Goal: Task Accomplishment & Management: Manage account settings

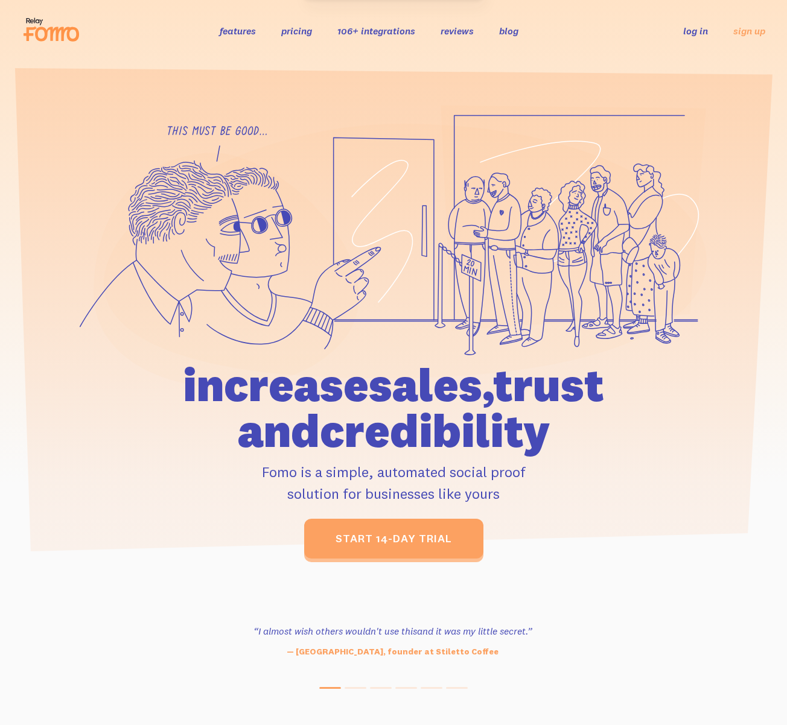
click at [698, 29] on link "log in" at bounding box center [695, 31] width 25 height 12
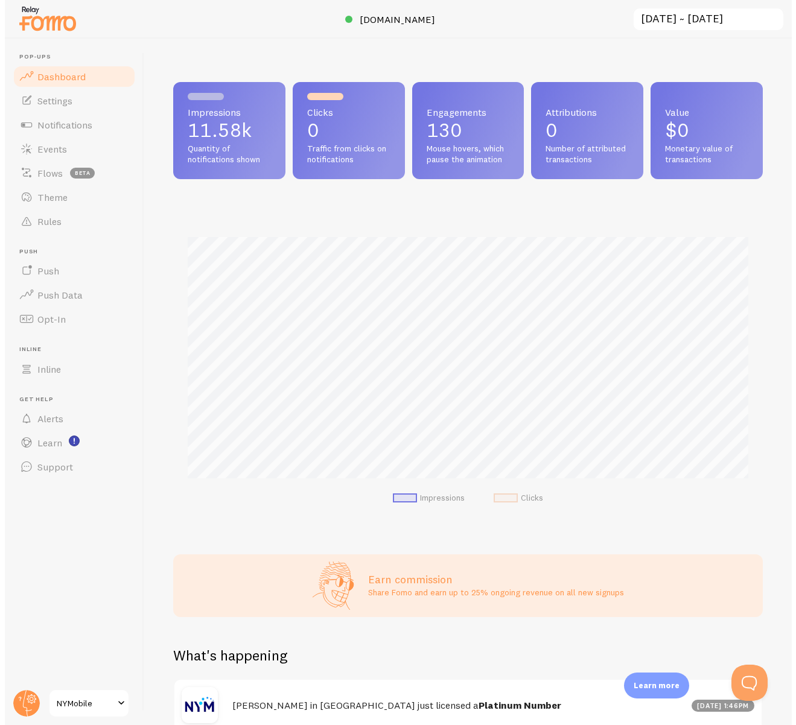
scroll to position [317, 589]
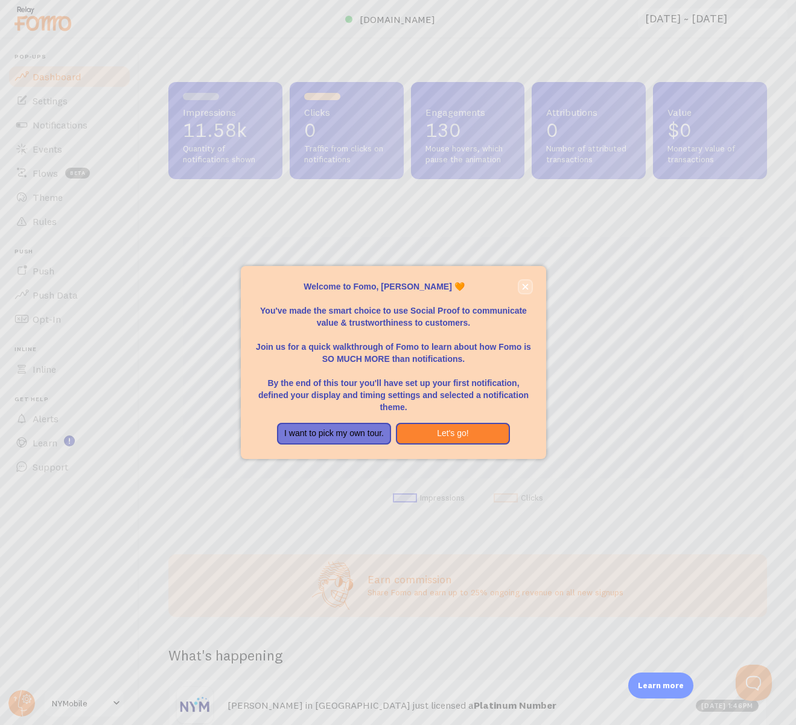
click at [525, 286] on icon "close," at bounding box center [525, 287] width 6 height 6
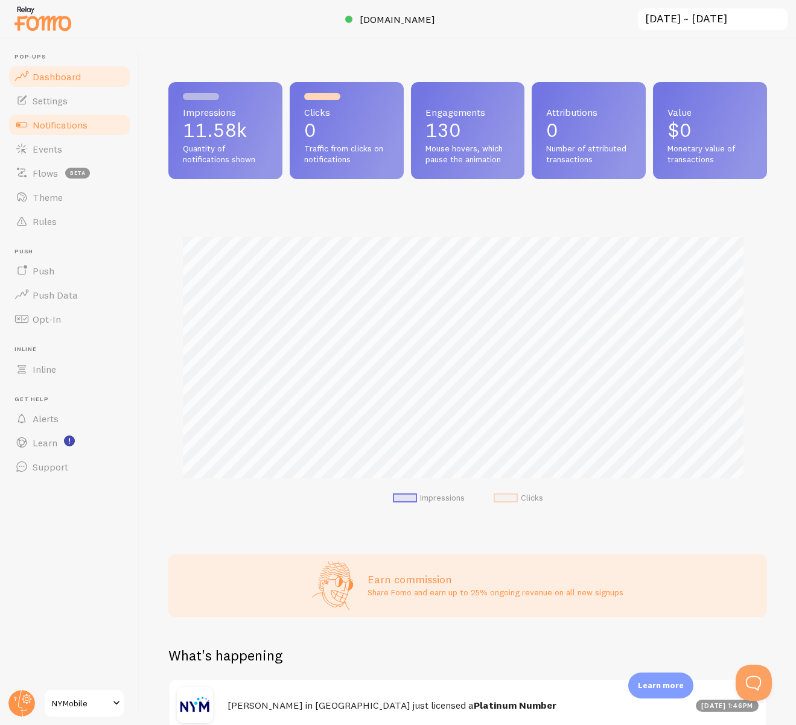
click at [52, 128] on span "Notifications" at bounding box center [60, 125] width 55 height 12
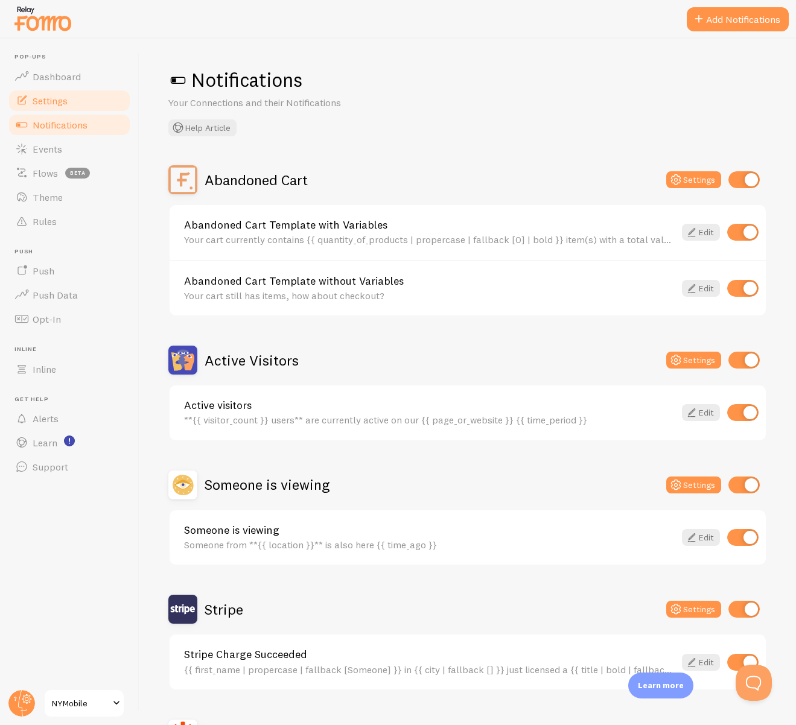
click at [62, 97] on span "Settings" at bounding box center [50, 101] width 35 height 12
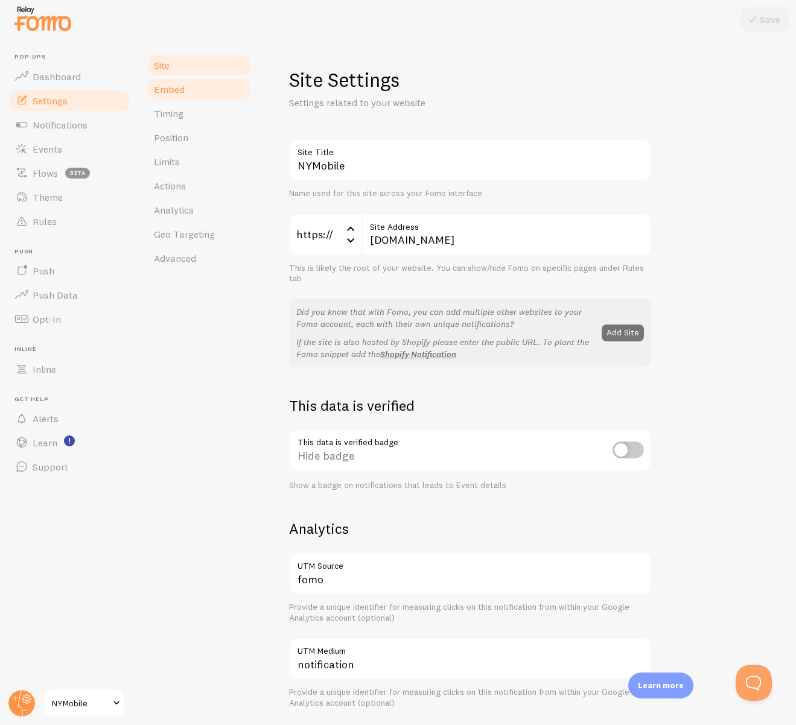
click at [184, 96] on link "Embed" at bounding box center [200, 89] width 106 height 24
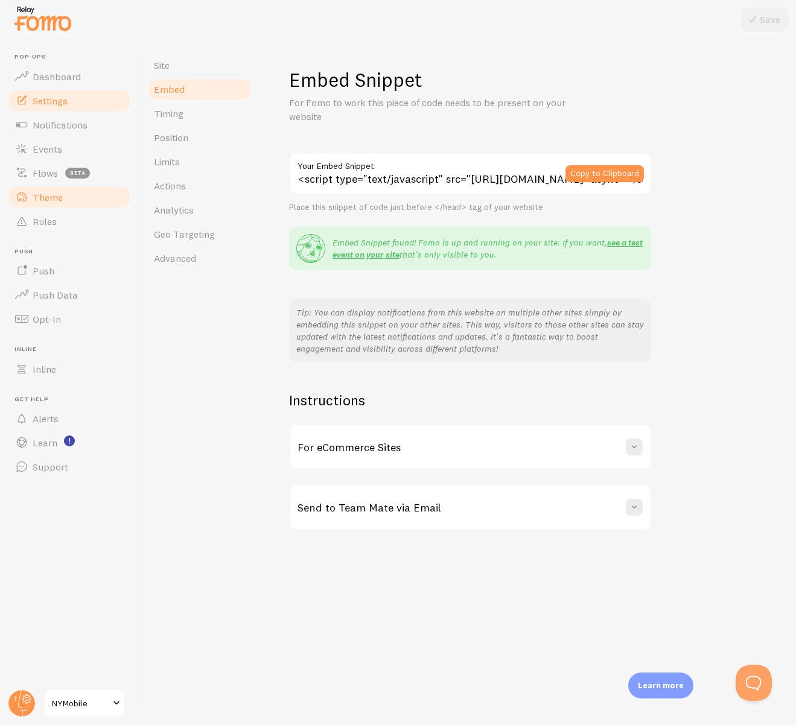
click at [42, 197] on span "Theme" at bounding box center [48, 197] width 30 height 12
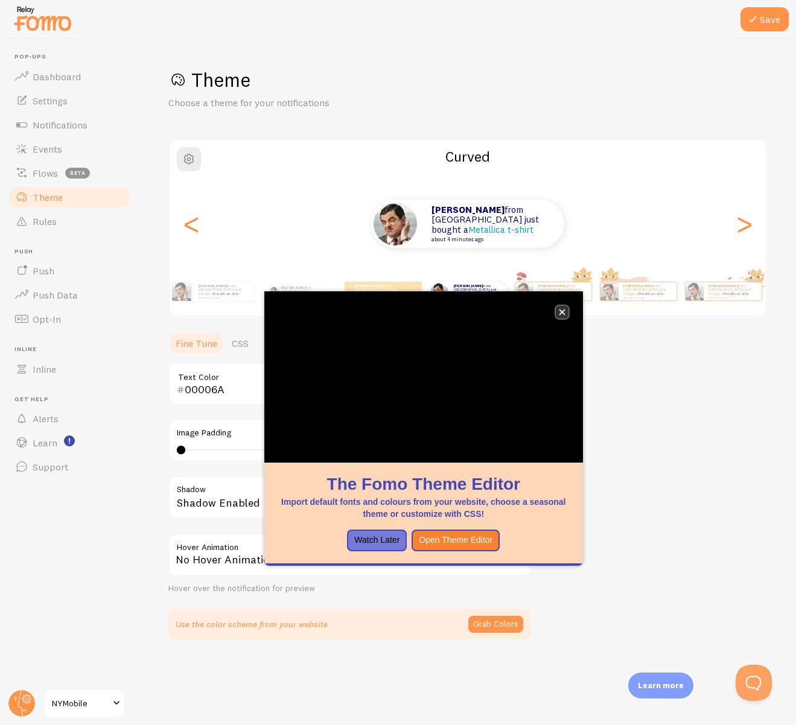
click at [561, 314] on icon "close," at bounding box center [562, 312] width 7 height 7
click at [192, 160] on span "button" at bounding box center [189, 159] width 14 height 14
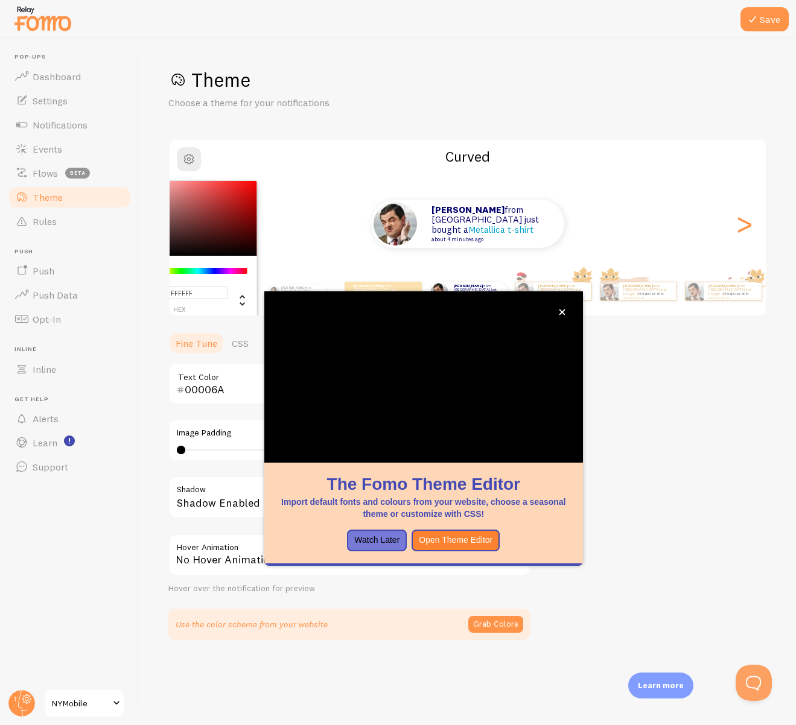
click at [329, 144] on div "#FFFFFF hex 255 r 255 g 255 b 0 h 0% s 100% l Curved Nick from United States ju…" at bounding box center [467, 228] width 598 height 178
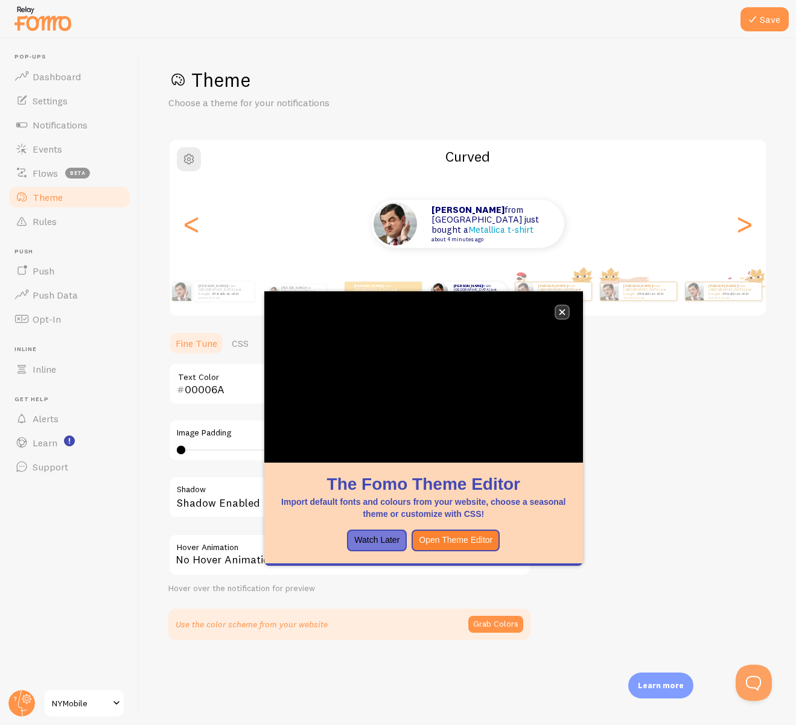
click at [562, 310] on icon "close," at bounding box center [562, 312] width 7 height 7
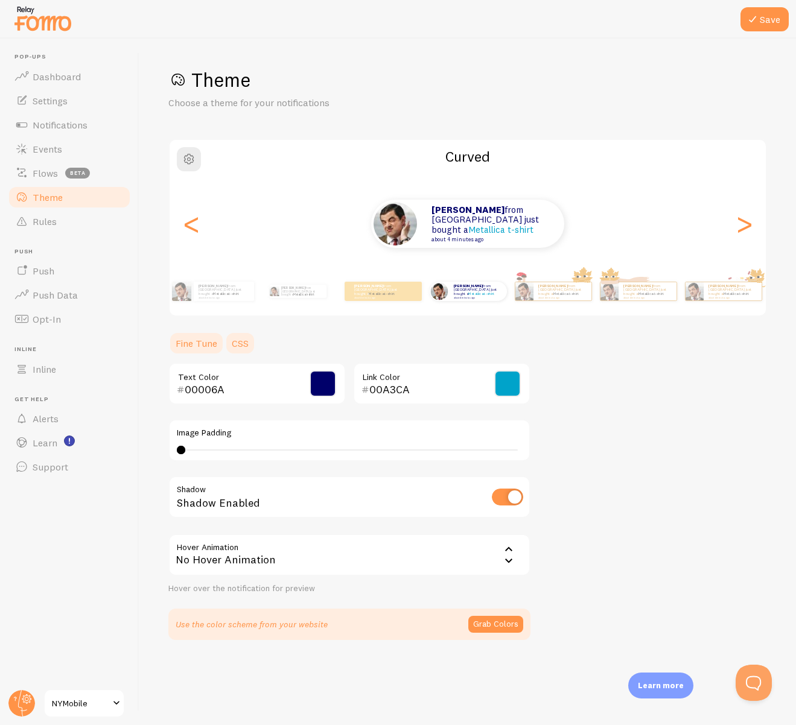
click at [246, 345] on link "CSS" at bounding box center [239, 343] width 31 height 24
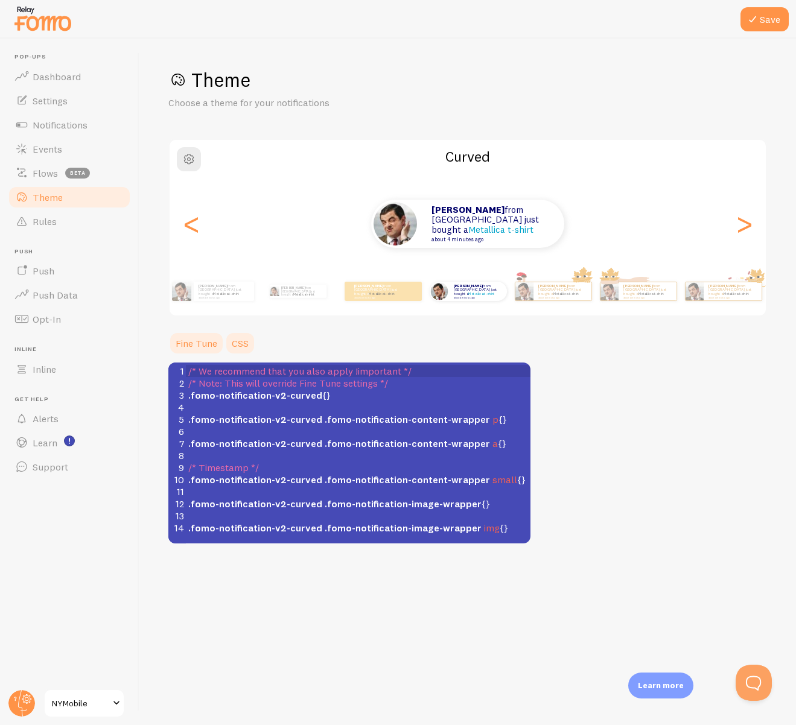
click at [195, 344] on link "Fine Tune" at bounding box center [196, 343] width 56 height 24
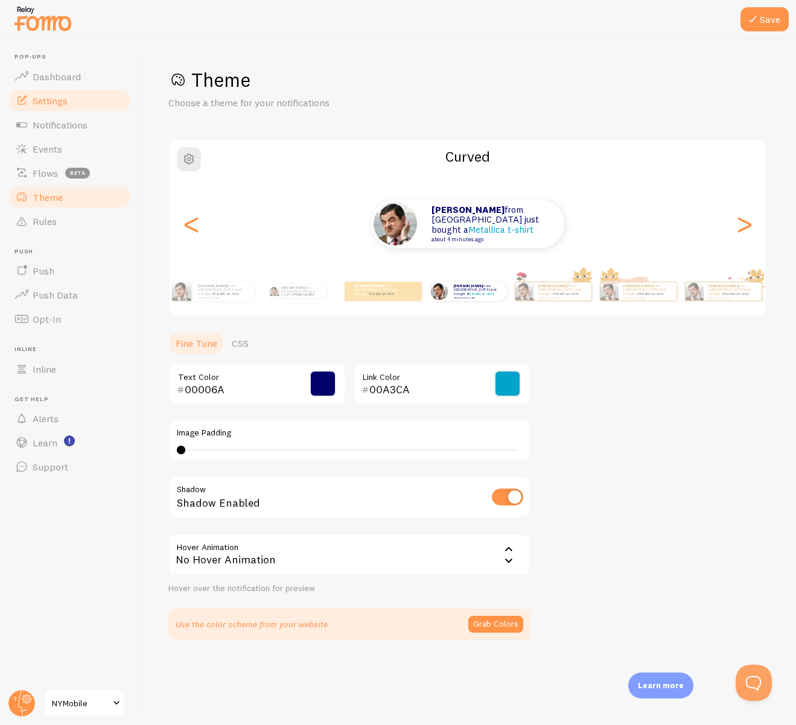
click at [52, 104] on span "Settings" at bounding box center [50, 101] width 35 height 12
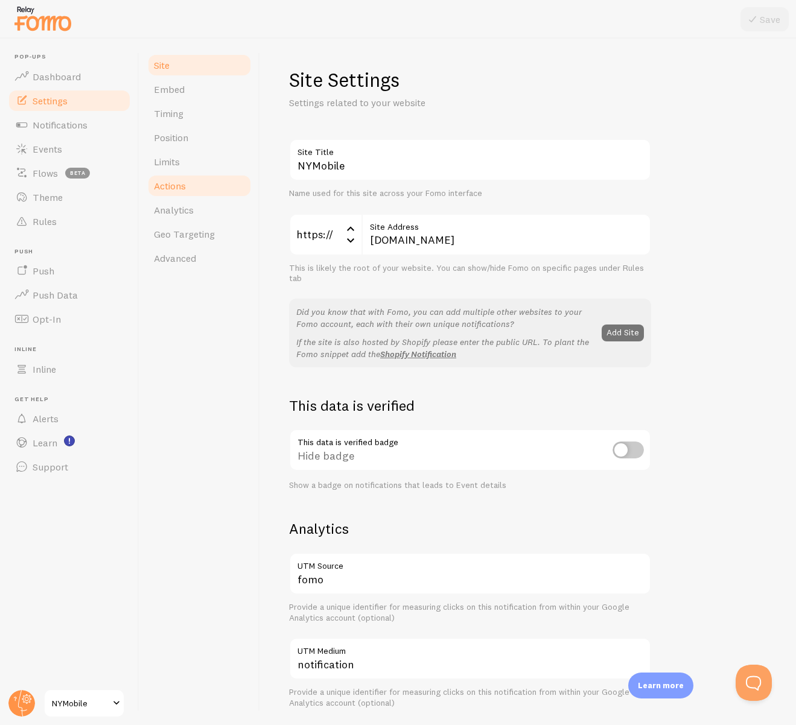
click at [181, 189] on span "Actions" at bounding box center [170, 186] width 32 height 12
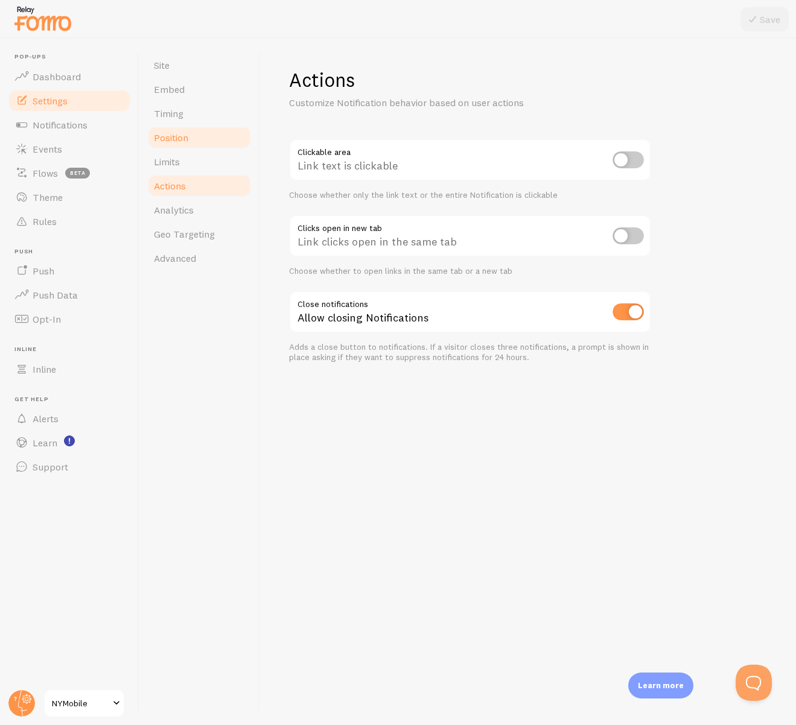
click at [174, 140] on span "Position" at bounding box center [171, 138] width 34 height 12
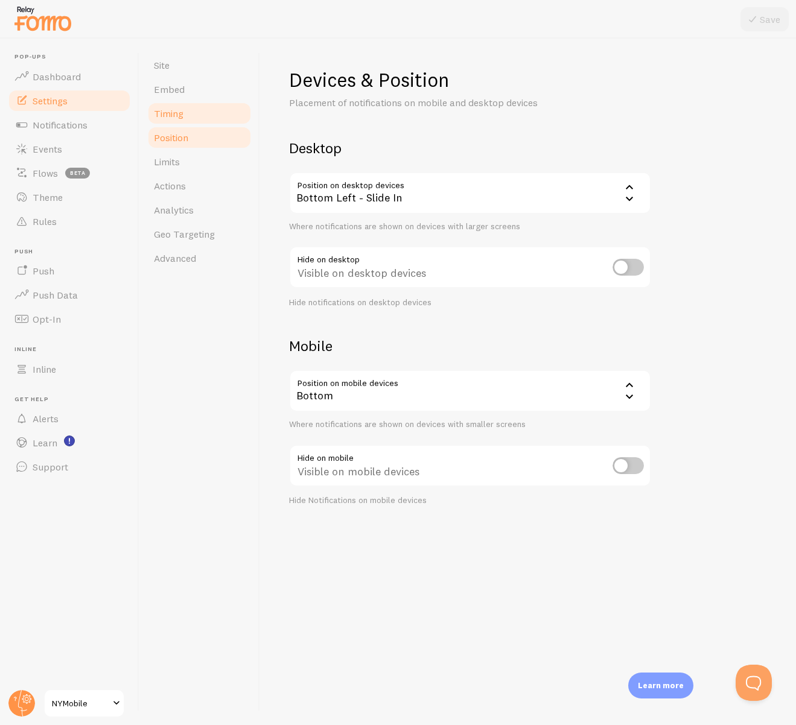
click at [175, 110] on span "Timing" at bounding box center [169, 113] width 30 height 12
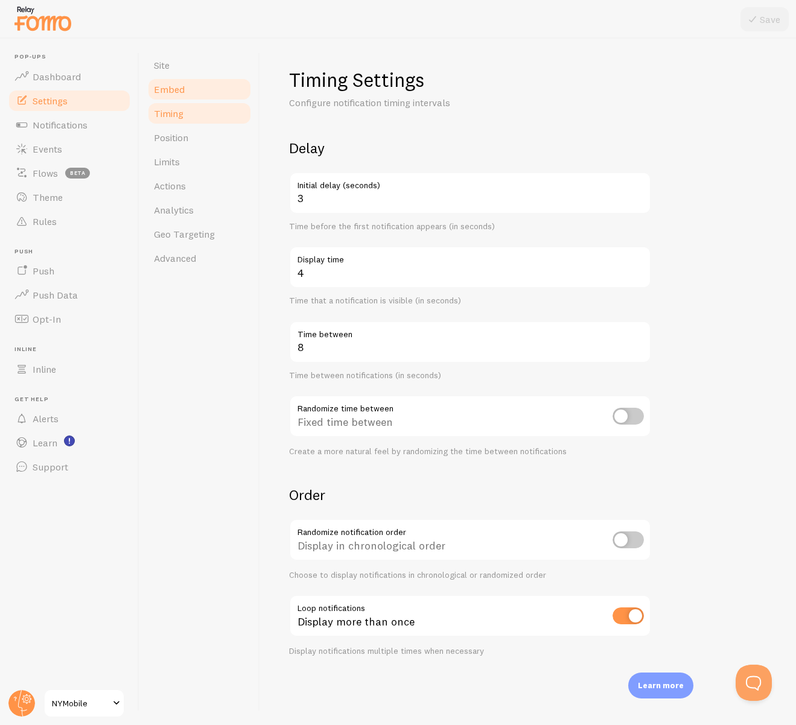
click at [174, 90] on span "Embed" at bounding box center [169, 89] width 31 height 12
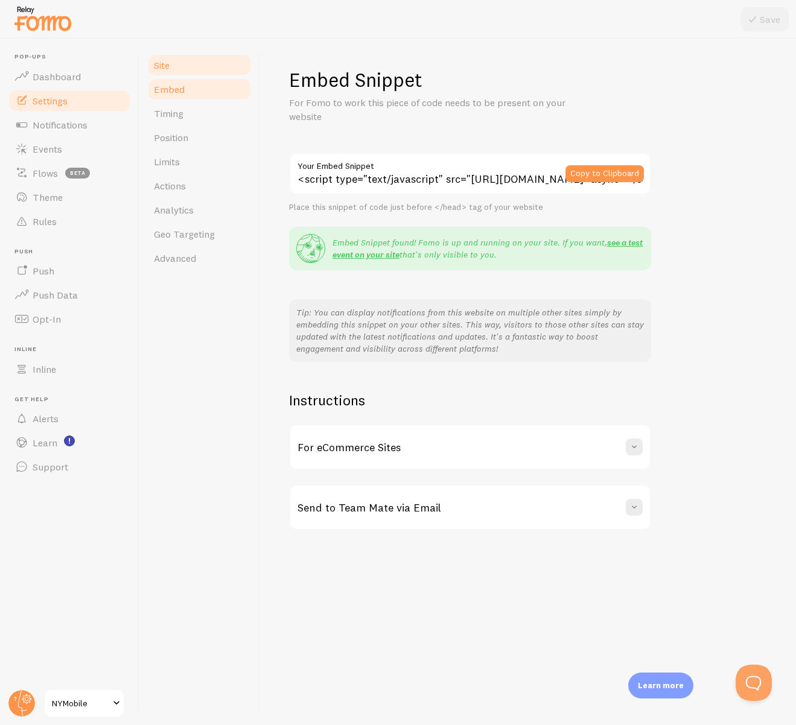
click at [163, 69] on span "Site" at bounding box center [162, 65] width 16 height 12
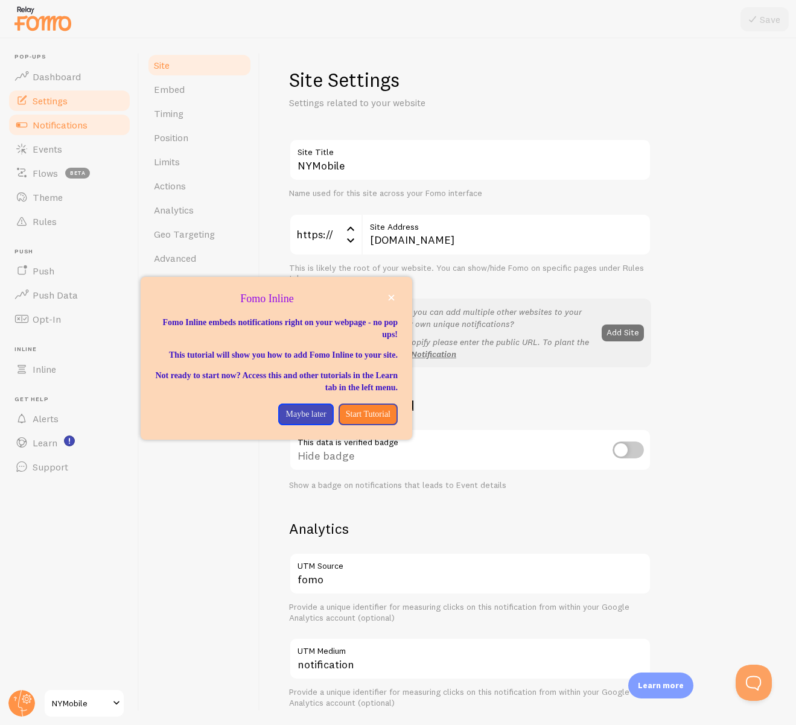
click at [52, 123] on span "Notifications" at bounding box center [60, 125] width 55 height 12
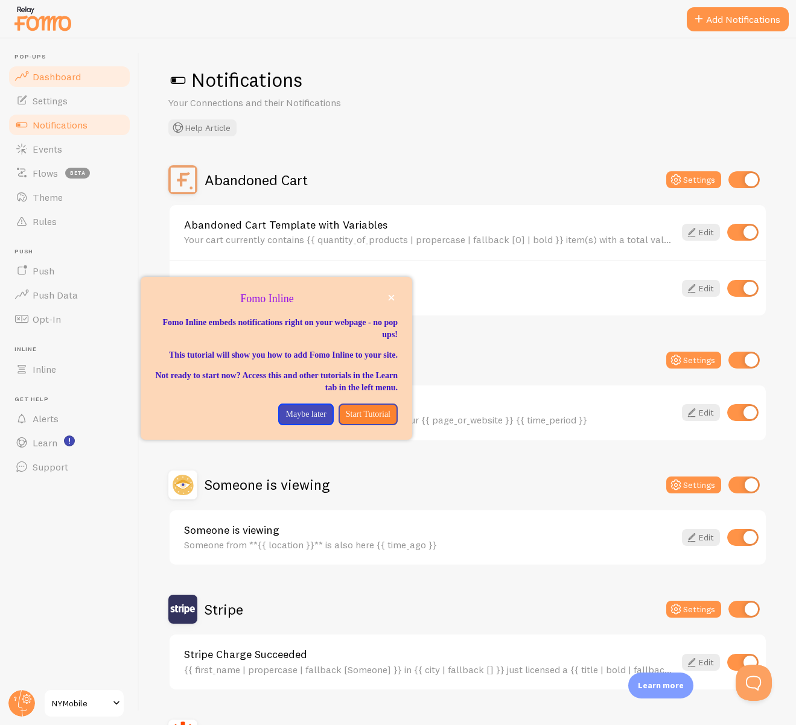
click at [48, 69] on link "Dashboard" at bounding box center [69, 77] width 124 height 24
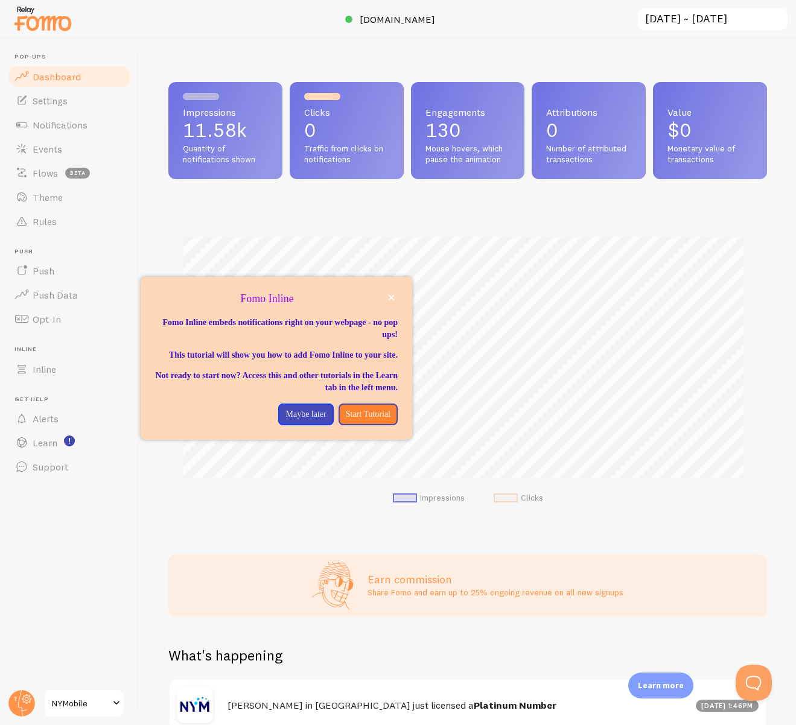
scroll to position [317, 589]
click at [386, 299] on button "close," at bounding box center [391, 297] width 13 height 13
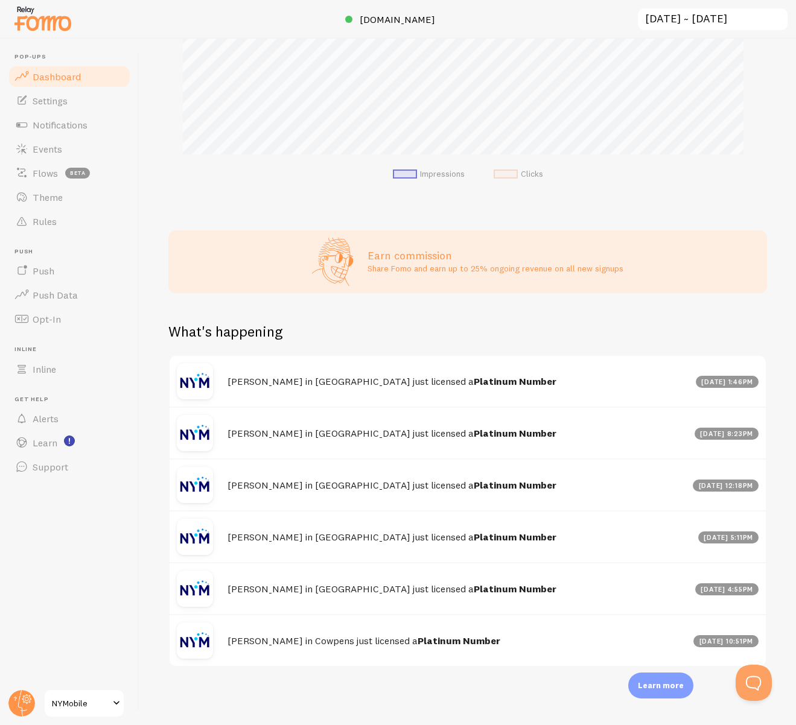
scroll to position [22, 0]
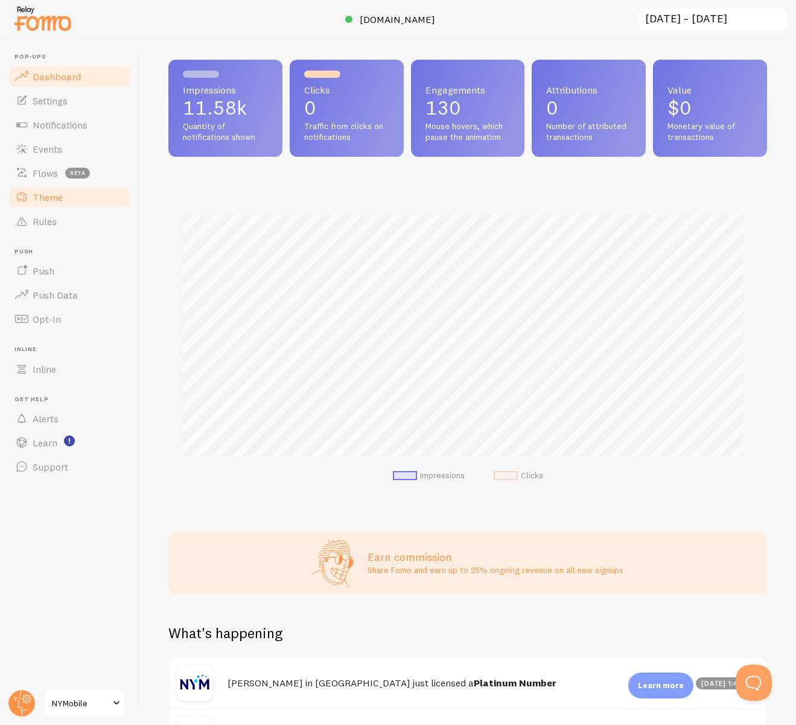
click at [50, 203] on link "Theme" at bounding box center [69, 197] width 124 height 24
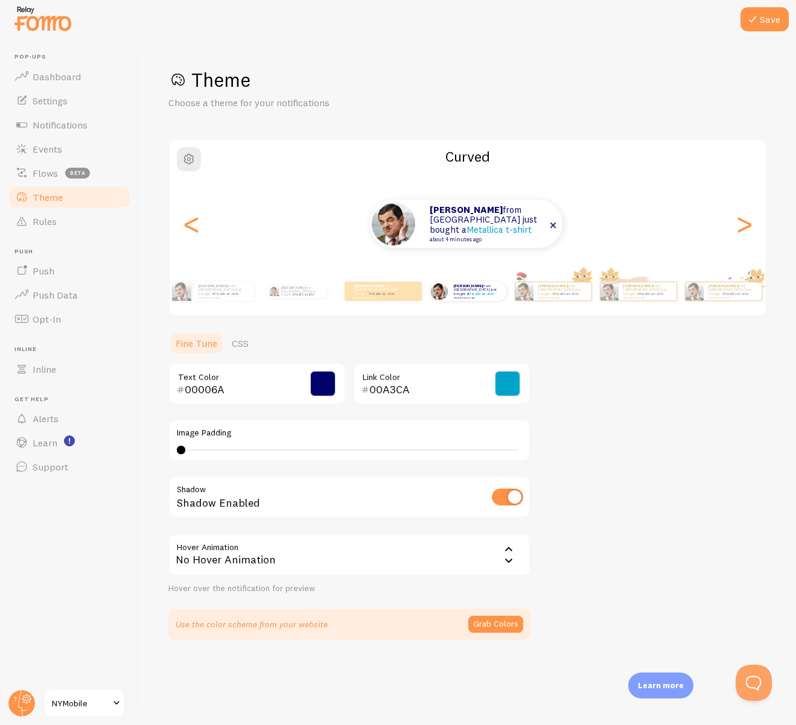
click at [430, 229] on p "Nick from United States just bought a Metallica t-shirt about 4 minutes ago" at bounding box center [490, 223] width 121 height 37
click at [188, 161] on span "button" at bounding box center [189, 159] width 14 height 14
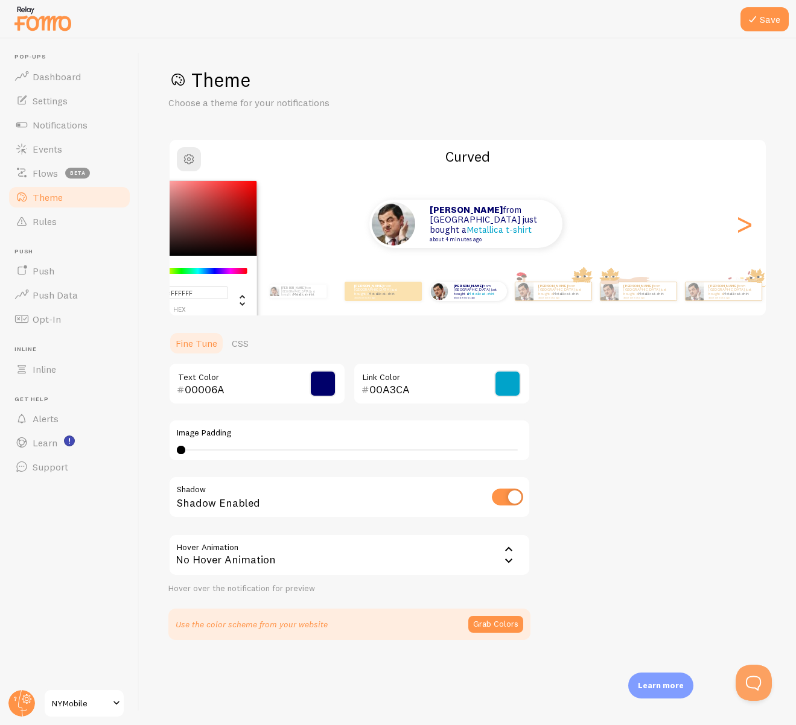
drag, startPoint x: 189, startPoint y: 161, endPoint x: 252, endPoint y: 165, distance: 62.8
click at [252, 165] on div "#FFFFFF hex 255 r 255 g 255 b 0 h 0% s 100% l Curved" at bounding box center [468, 156] width 596 height 19
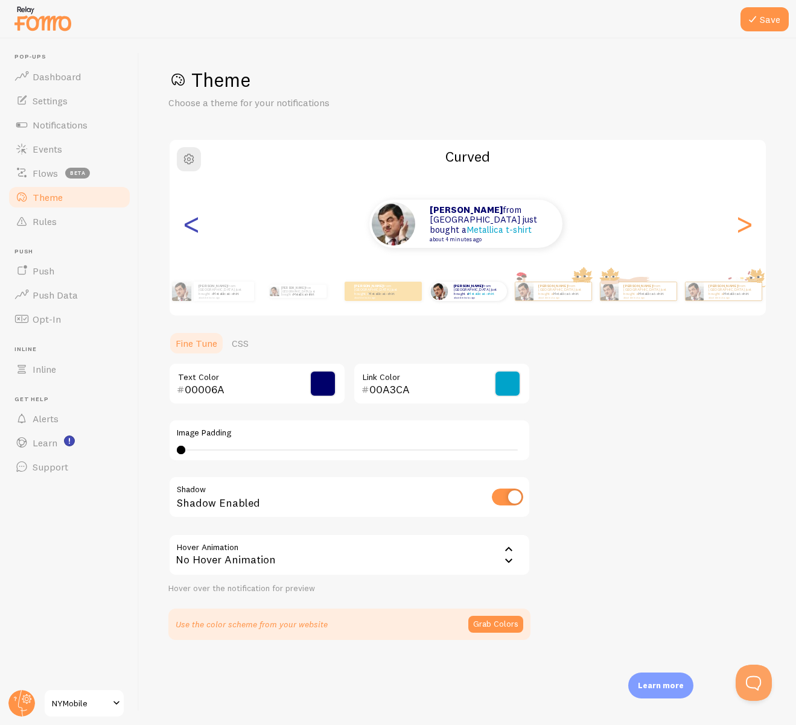
click at [192, 224] on div "<" at bounding box center [191, 223] width 14 height 87
type input "0"
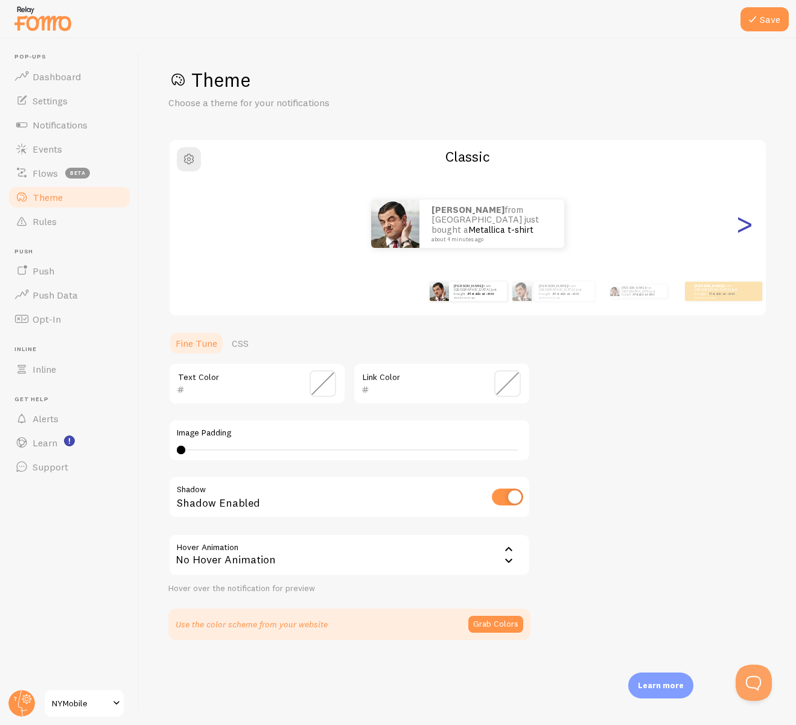
click at [747, 227] on div ">" at bounding box center [744, 223] width 14 height 87
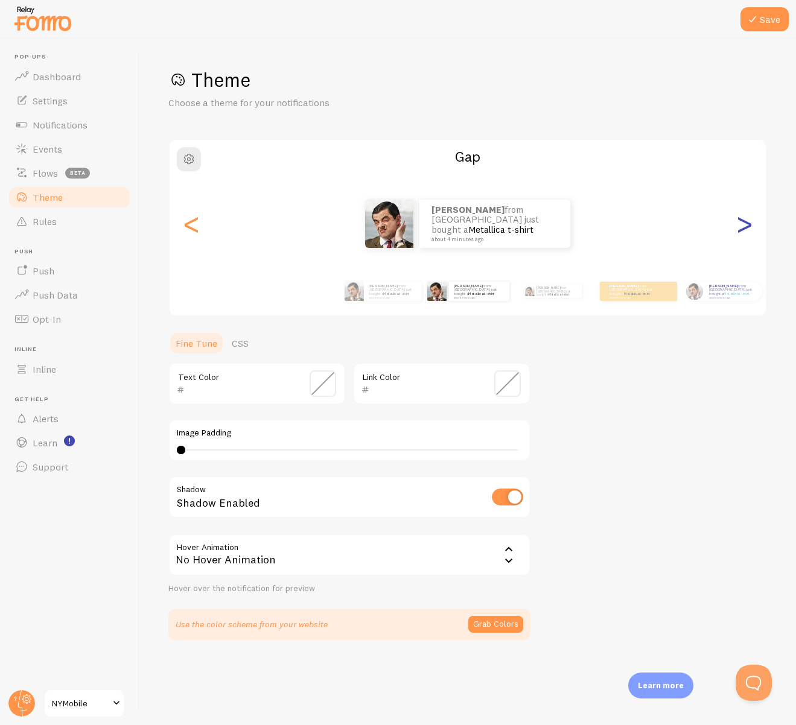
click at [747, 228] on div ">" at bounding box center [744, 223] width 14 height 87
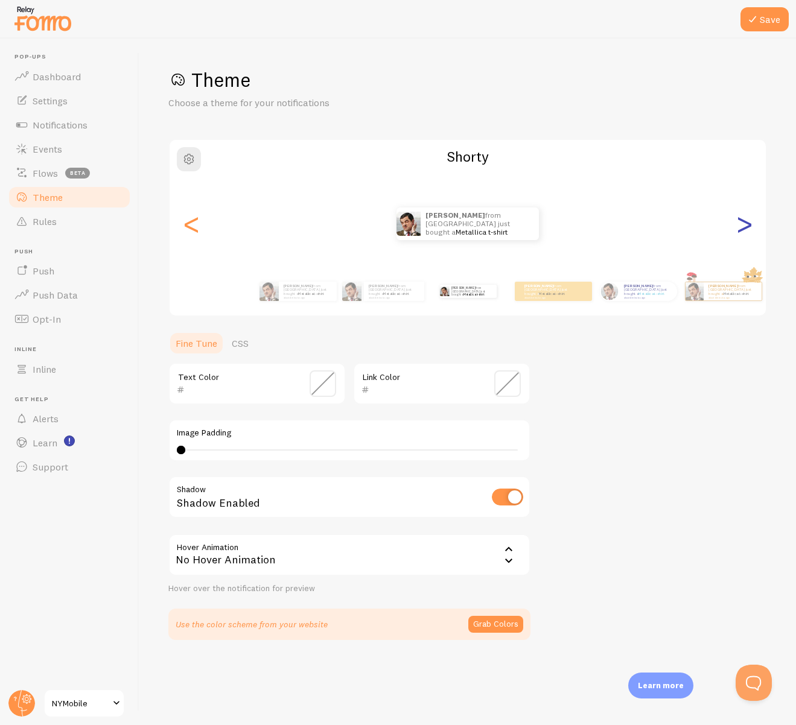
click at [747, 228] on div ">" at bounding box center [744, 223] width 14 height 87
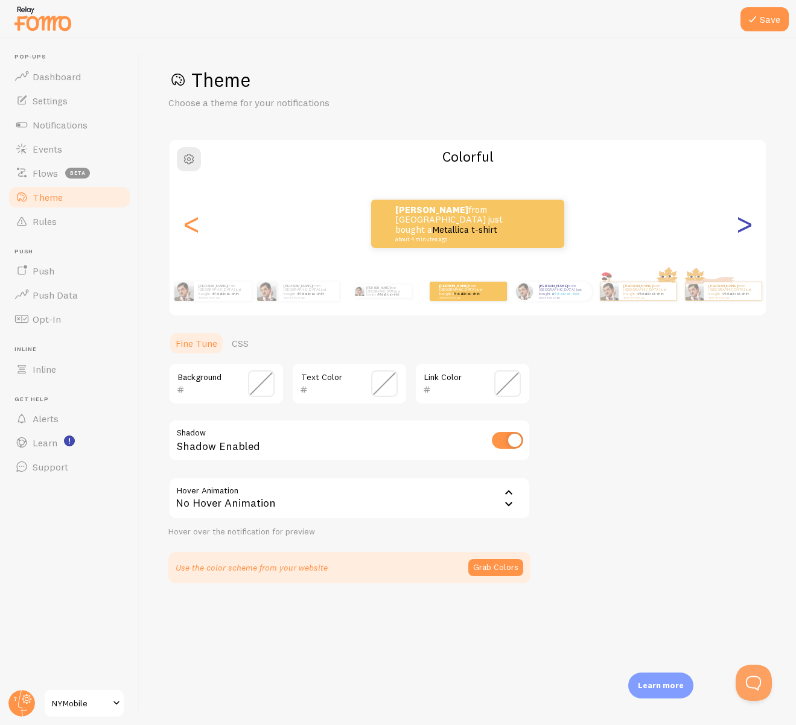
click at [747, 228] on div ">" at bounding box center [744, 223] width 14 height 87
type input "00006A"
type input "00A3CA"
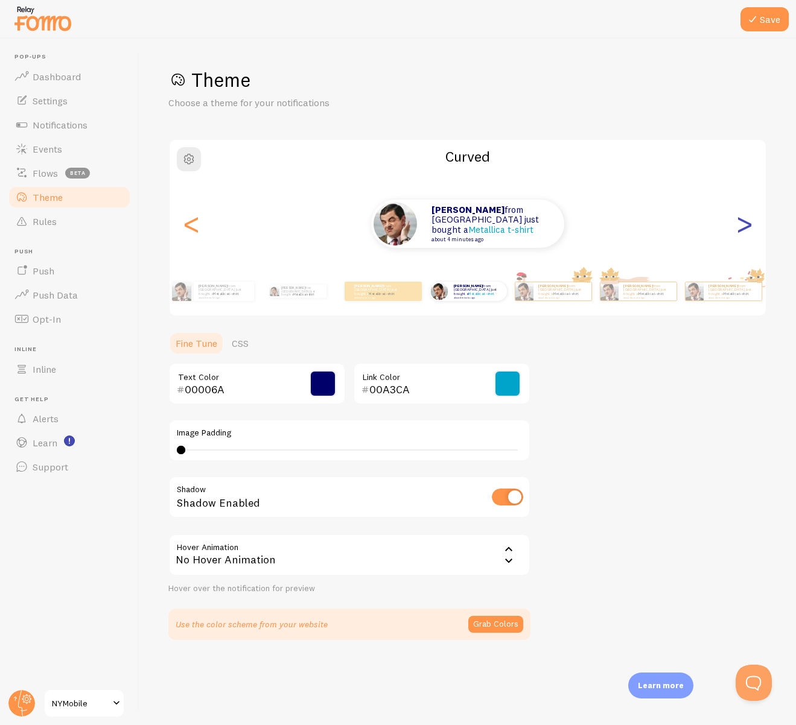
click at [747, 228] on div ">" at bounding box center [744, 223] width 14 height 87
type input "0"
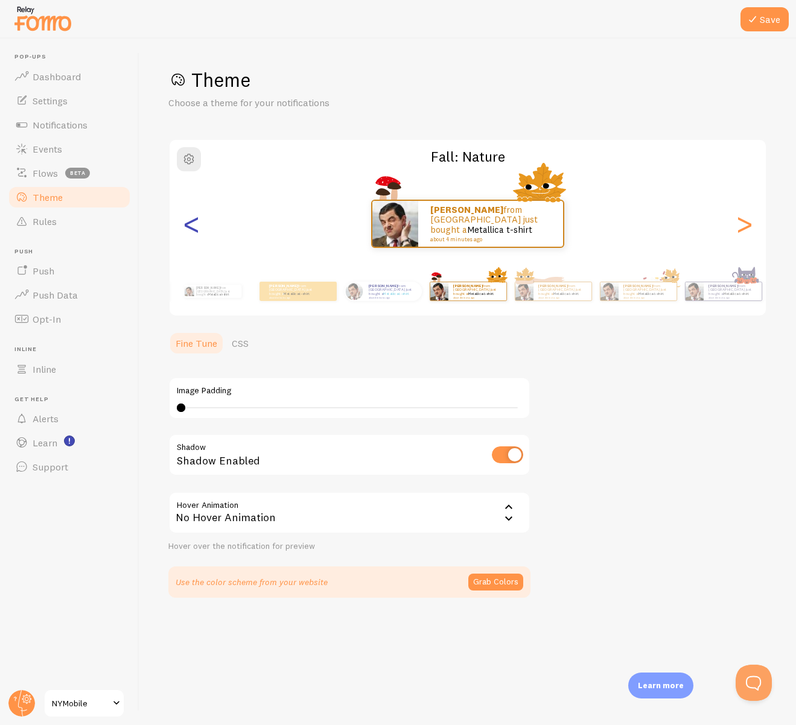
click at [198, 226] on div "<" at bounding box center [191, 223] width 14 height 87
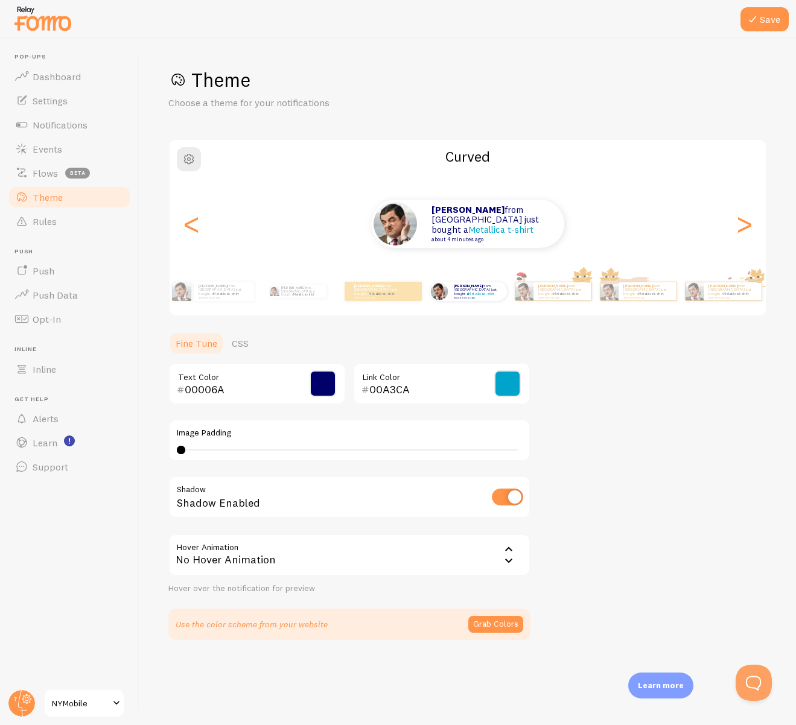
click at [88, 703] on span "NYMobile" at bounding box center [80, 703] width 57 height 14
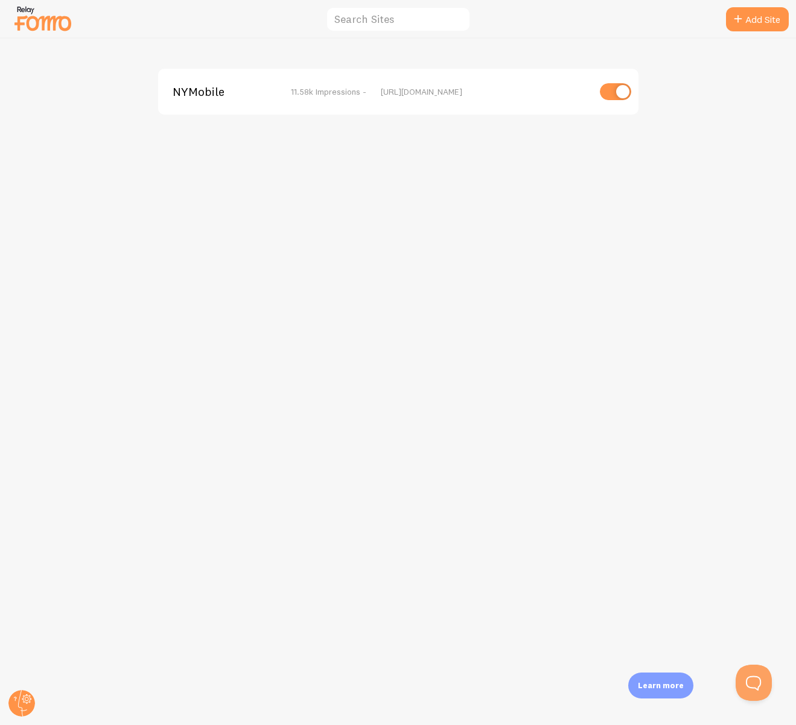
click at [379, 93] on div "NYMobile 11.58k Impressions -" at bounding box center [277, 91] width 208 height 11
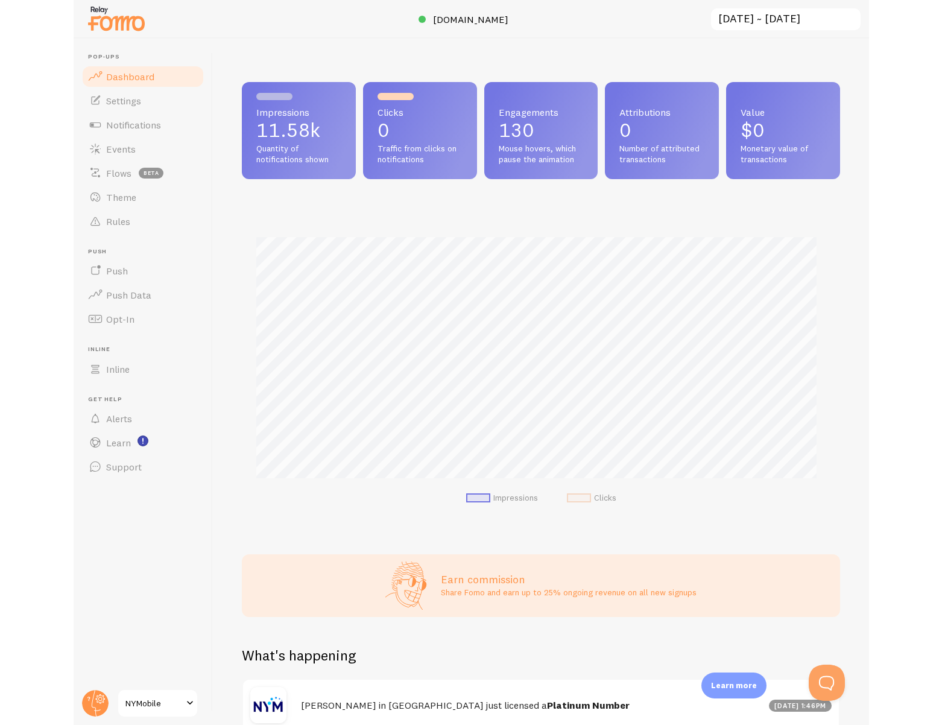
scroll to position [317, 589]
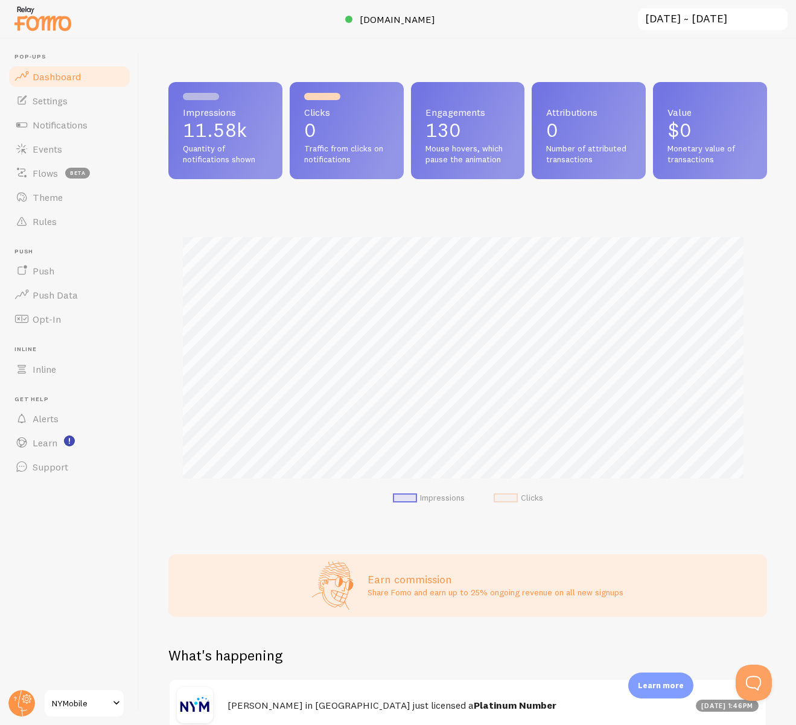
click at [208, 135] on p "11.58k" at bounding box center [225, 130] width 85 height 19
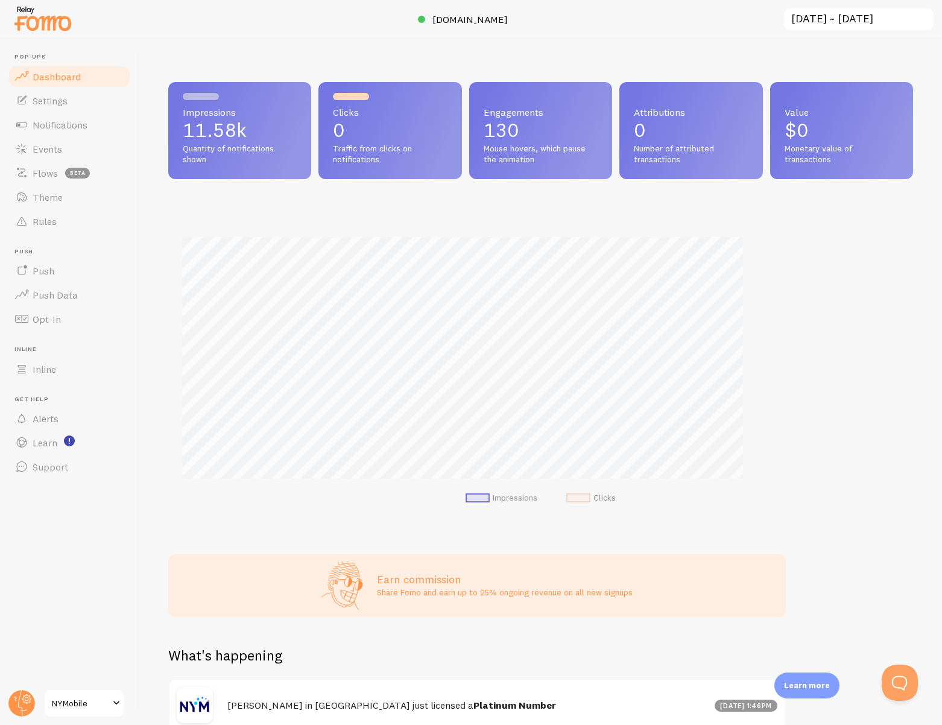
scroll to position [317, 736]
